Goal: Find specific page/section: Find specific page/section

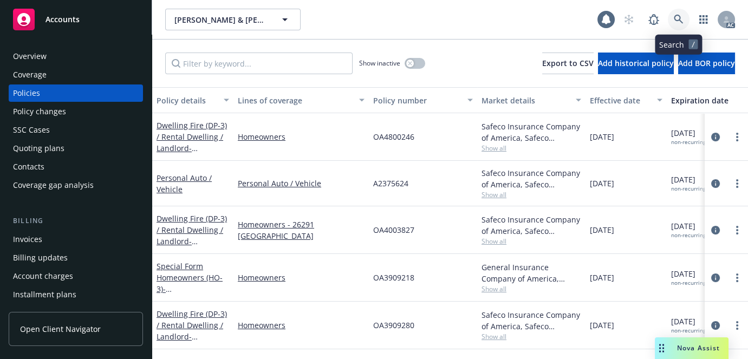
click at [672, 27] on link at bounding box center [679, 20] width 22 height 22
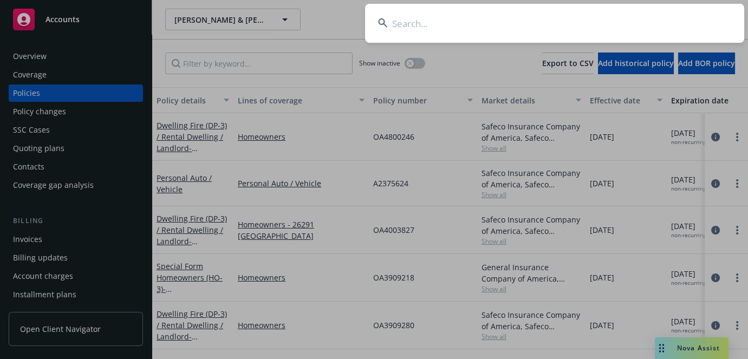
type input ": 26804326414-H"
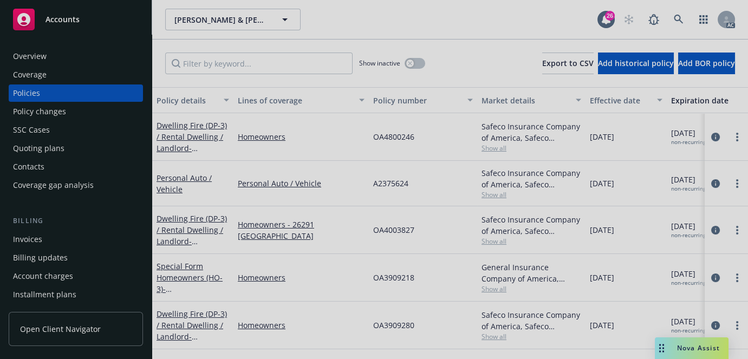
click at [685, 17] on div at bounding box center [374, 179] width 748 height 359
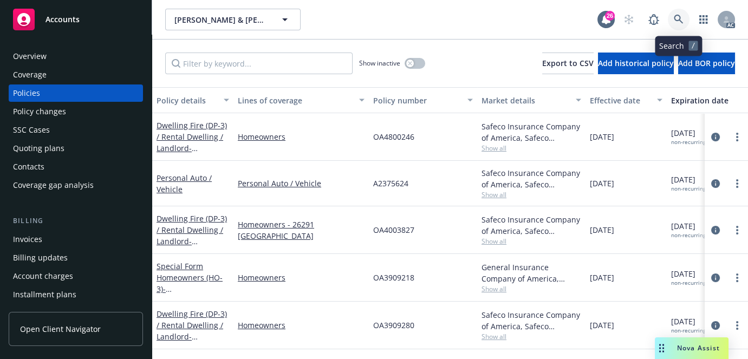
click at [674, 19] on icon at bounding box center [679, 20] width 10 height 10
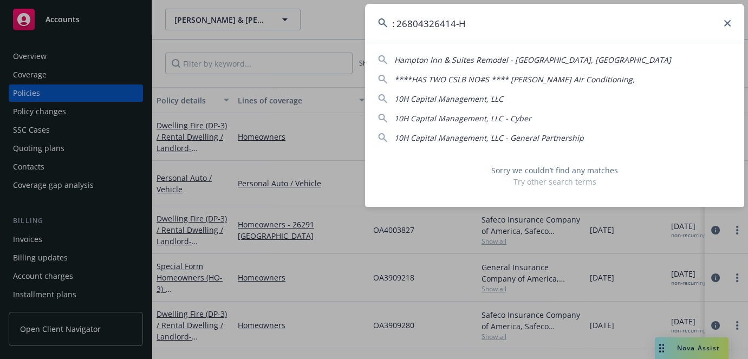
click at [397, 22] on input ": 26804326414-H" at bounding box center [554, 23] width 379 height 39
click at [487, 22] on input "26804326414-H" at bounding box center [554, 23] width 379 height 39
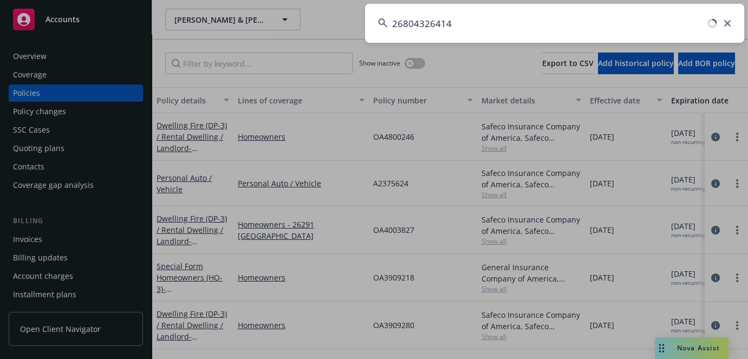
type input "26804326414"
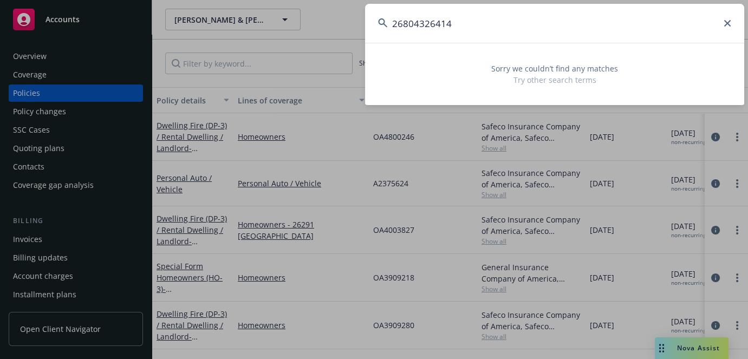
drag, startPoint x: 476, startPoint y: 25, endPoint x: 13, endPoint y: 22, distance: 462.9
click at [254, 24] on div "26804326414 Sorry we couldn’t find any matches Try other search terms" at bounding box center [374, 179] width 748 height 359
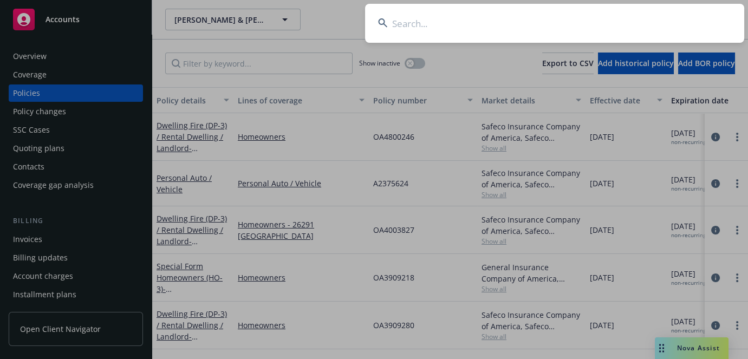
paste input "[PERSON_NAME]"
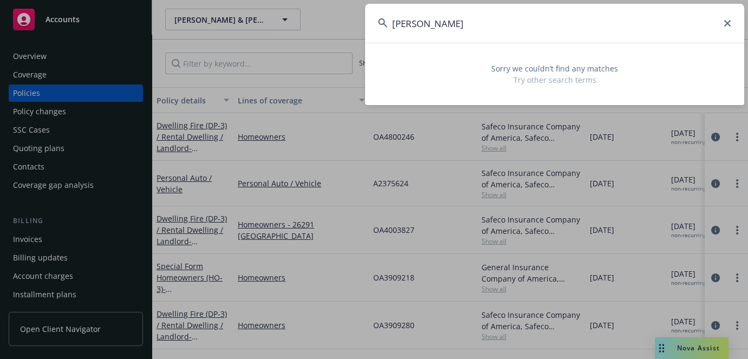
type input "[PERSON_NAME]"
drag, startPoint x: 531, startPoint y: 19, endPoint x: 173, endPoint y: 63, distance: 360.0
click at [174, 63] on div "[PERSON_NAME] Sorry we couldn’t find any matches Try other search terms" at bounding box center [374, 179] width 748 height 359
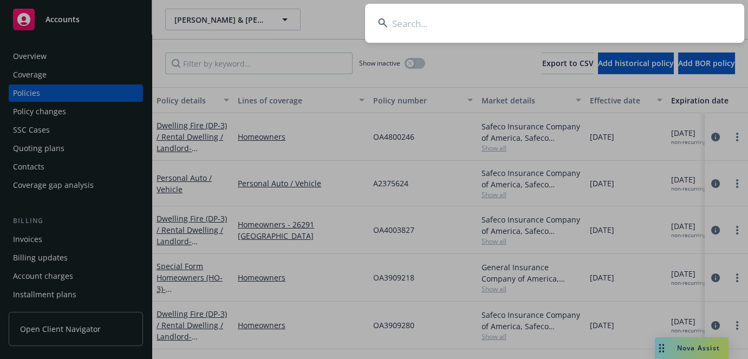
paste input "[PERSON_NAME] [PERSON_NAME]"
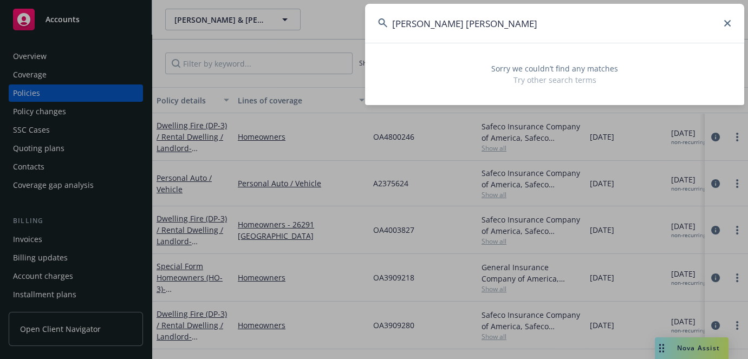
drag, startPoint x: 471, startPoint y: 19, endPoint x: 184, endPoint y: 50, distance: 288.6
click at [184, 50] on div "[PERSON_NAME] [PERSON_NAME] Sorry we couldn’t find any matches Try other search…" at bounding box center [374, 179] width 748 height 359
type input "[PERSON_NAME]"
drag, startPoint x: 349, startPoint y: 57, endPoint x: 330, endPoint y: 57, distance: 19.0
click at [331, 57] on div "[PERSON_NAME] Sorry we couldn’t find any matches Try other search terms" at bounding box center [374, 179] width 748 height 359
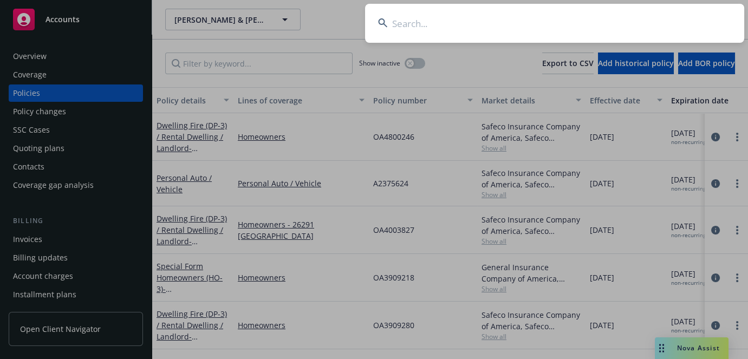
paste input "UA5I55557"
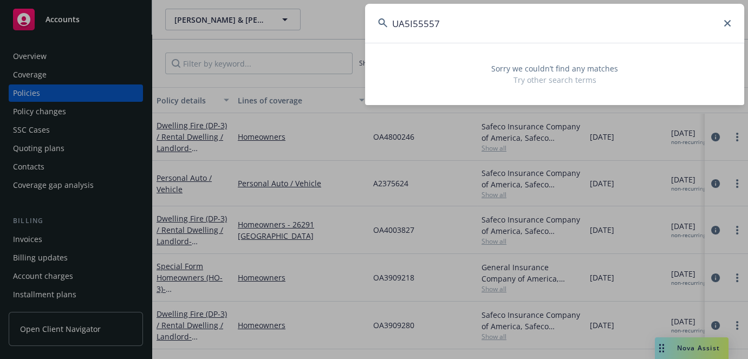
type input "UA5I55557"
drag, startPoint x: 462, startPoint y: 25, endPoint x: 171, endPoint y: 27, distance: 291.3
click at [171, 27] on div "UA5I55557 Sorry we couldn’t find any matches Try other search terms" at bounding box center [374, 179] width 748 height 359
paste input "[PERSON_NAME]"
type input "[PERSON_NAME]"
